Goal: Use online tool/utility: Utilize a website feature to perform a specific function

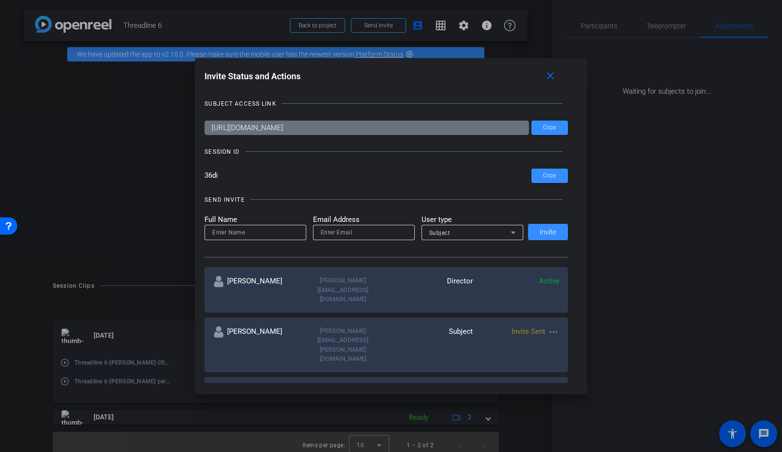
scroll to position [7, 0]
